Goal: Information Seeking & Learning: Learn about a topic

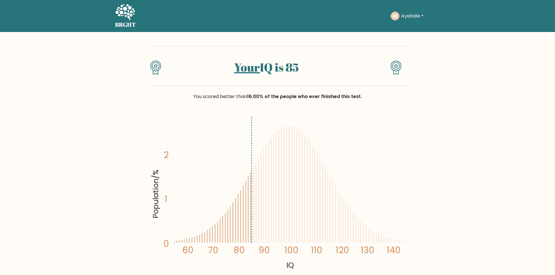
click at [424, 16] on button "Ayebale" at bounding box center [412, 16] width 26 height 8
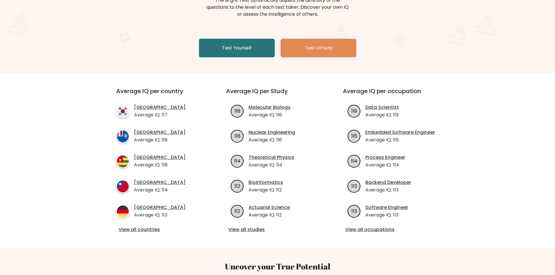
scroll to position [83, 0]
click at [275, 205] on link "Actuarial Science" at bounding box center [269, 207] width 41 height 7
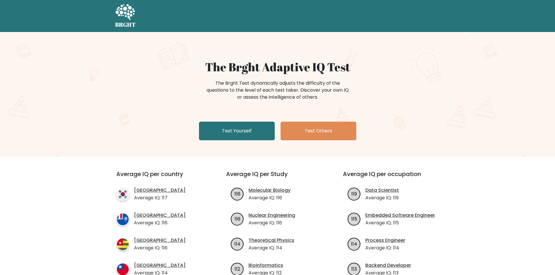
scroll to position [82, 0]
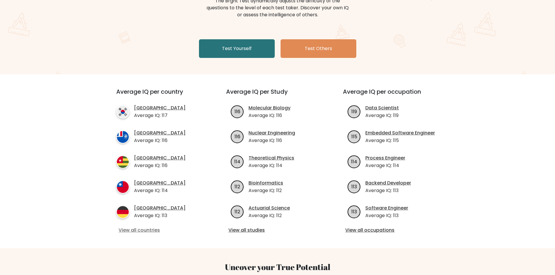
click at [135, 230] on link "View all countries" at bounding box center [161, 230] width 84 height 7
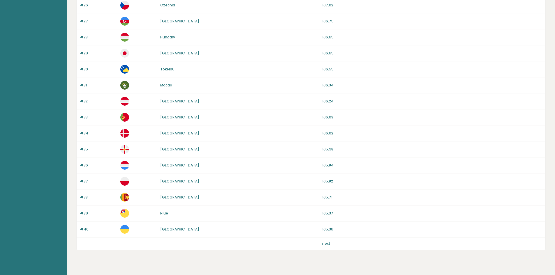
scroll to position [490, 0]
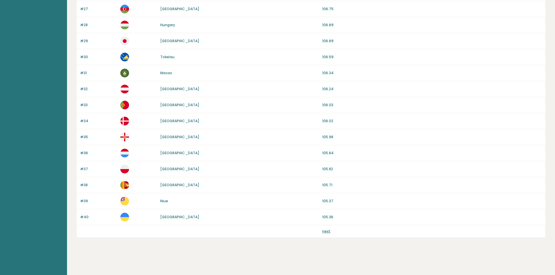
click at [326, 231] on link "next" at bounding box center [326, 231] width 8 height 5
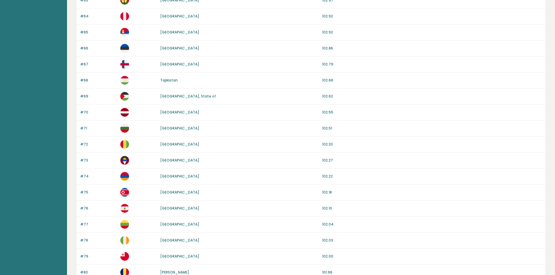
scroll to position [490, 0]
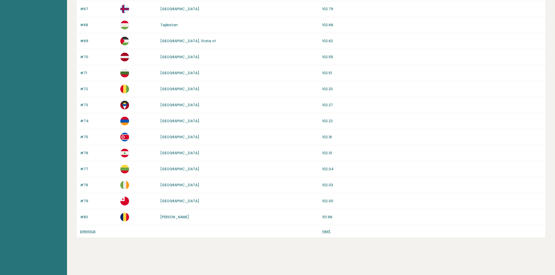
click at [325, 233] on link "next" at bounding box center [326, 231] width 8 height 5
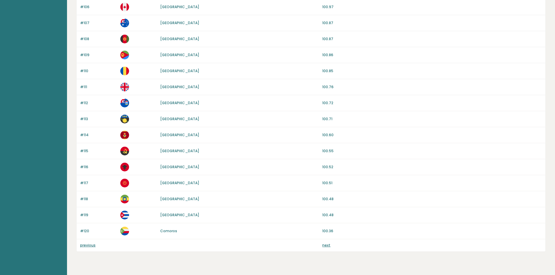
scroll to position [490, 0]
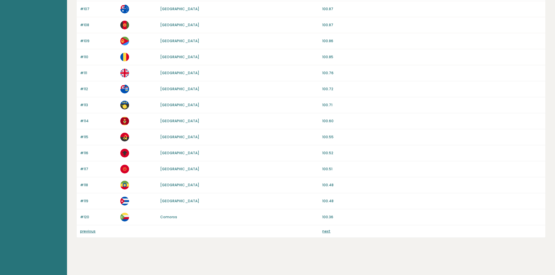
click at [327, 233] on link "next" at bounding box center [326, 231] width 8 height 5
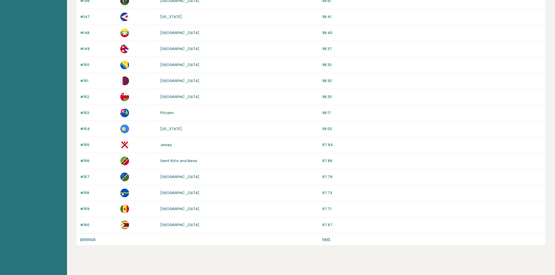
scroll to position [483, 0]
click at [325, 239] on link "next" at bounding box center [326, 239] width 8 height 5
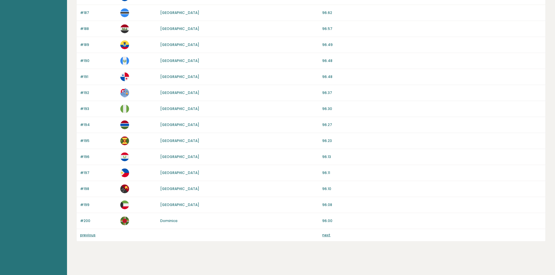
scroll to position [490, 0]
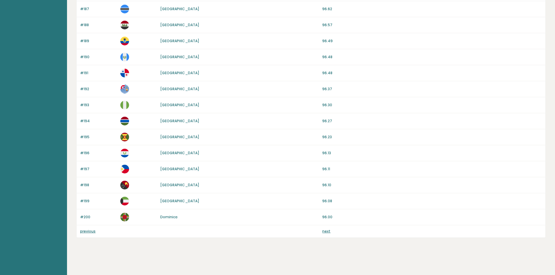
click at [325, 232] on link "next" at bounding box center [326, 231] width 8 height 5
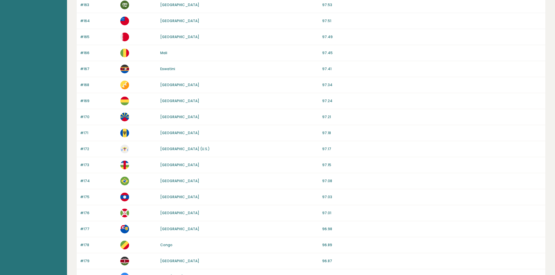
scroll to position [0, 0]
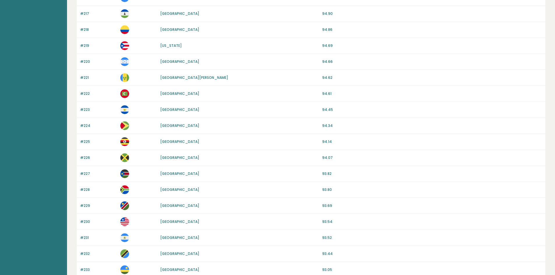
scroll to position [394, 0]
